Goal: Check status: Check status

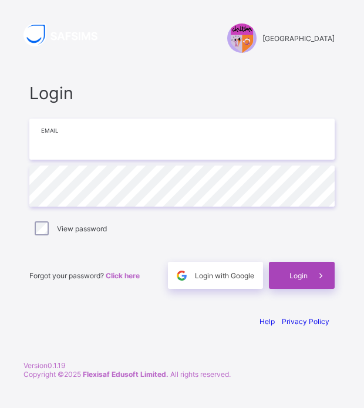
type input "**********"
click at [307, 274] on span at bounding box center [320, 275] width 27 height 27
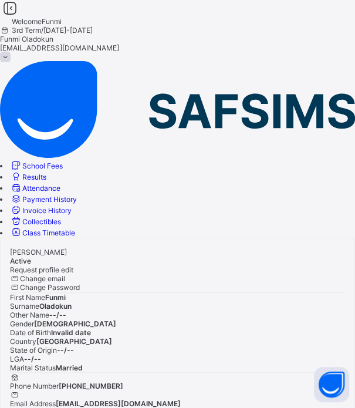
click at [46, 172] on span "Results" at bounding box center [34, 176] width 24 height 9
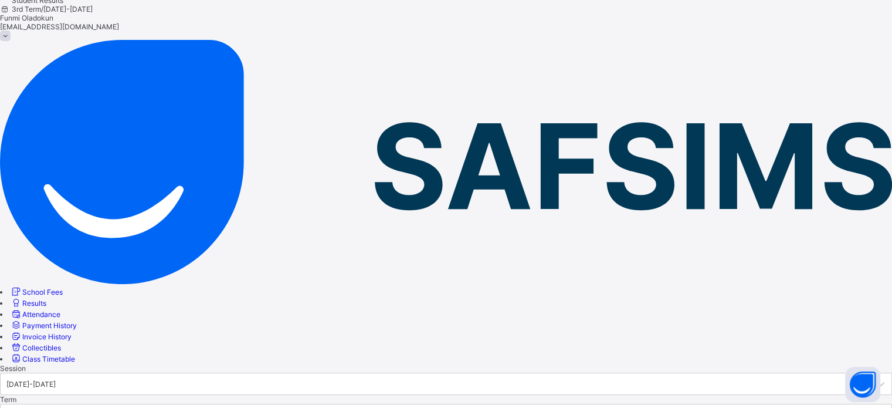
scroll to position [20, 0]
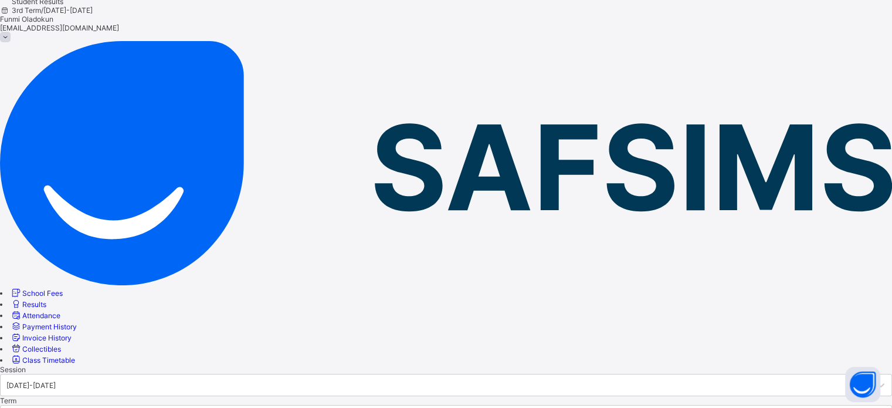
click at [363, 365] on div at bounding box center [446, 365] width 892 height 0
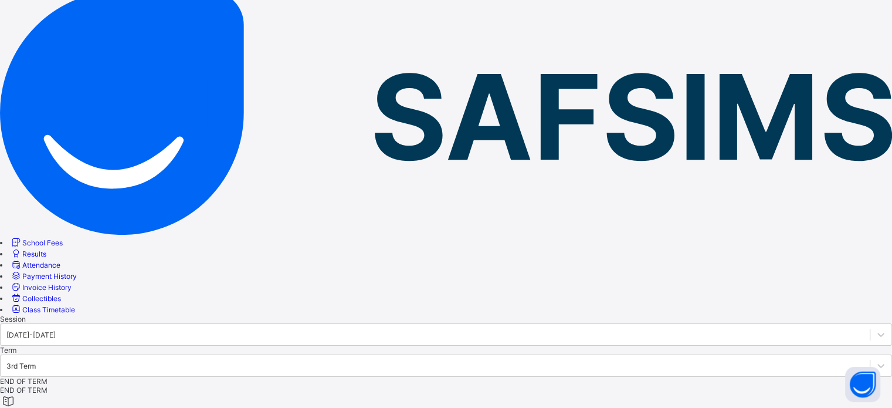
scroll to position [73, 0]
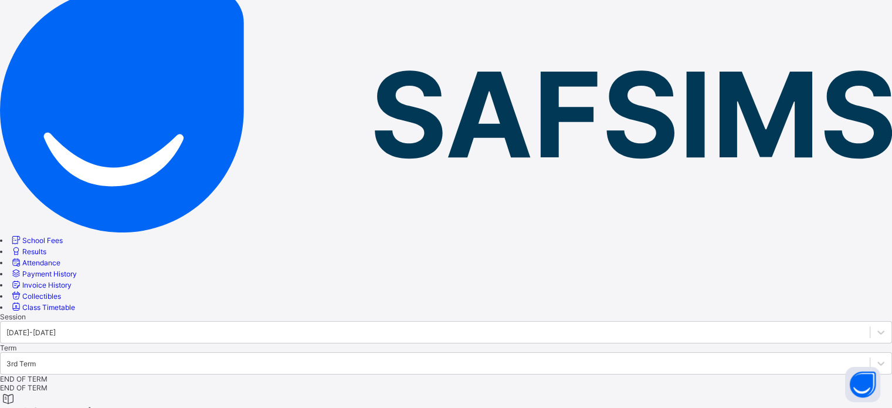
click at [363, 312] on div at bounding box center [446, 312] width 892 height 0
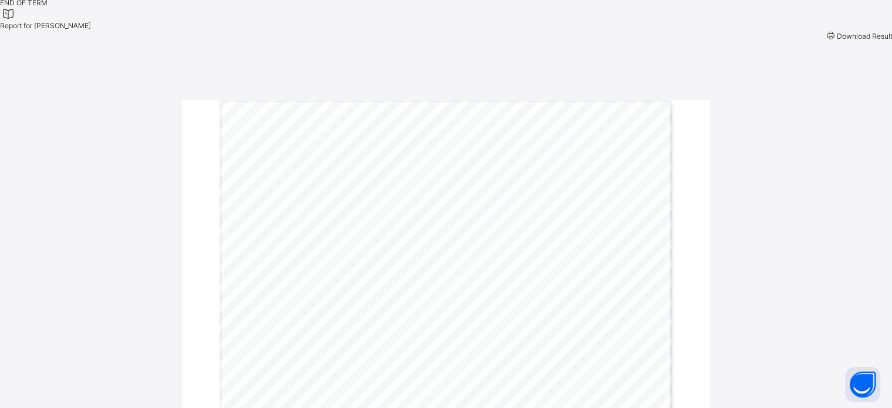
scroll to position [453, 0]
